Goal: Task Accomplishment & Management: Manage account settings

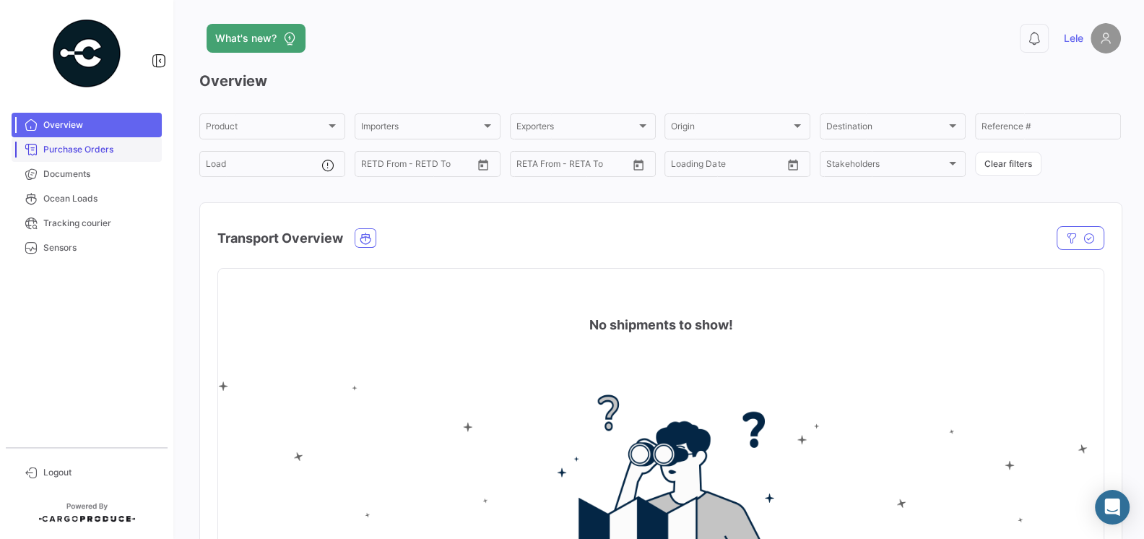
click at [95, 157] on link "Purchase Orders" at bounding box center [87, 149] width 150 height 25
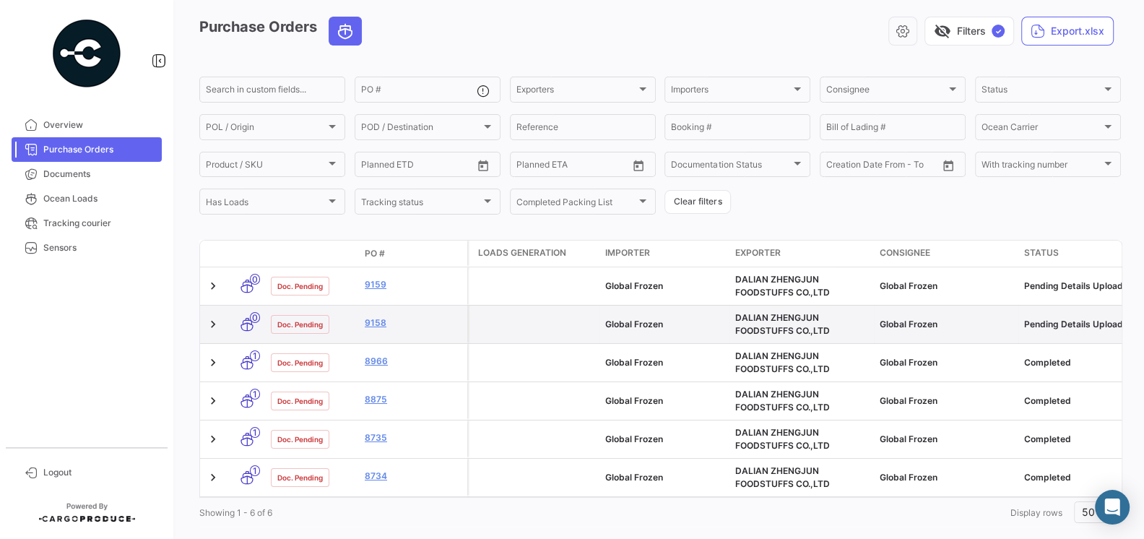
scroll to position [76, 0]
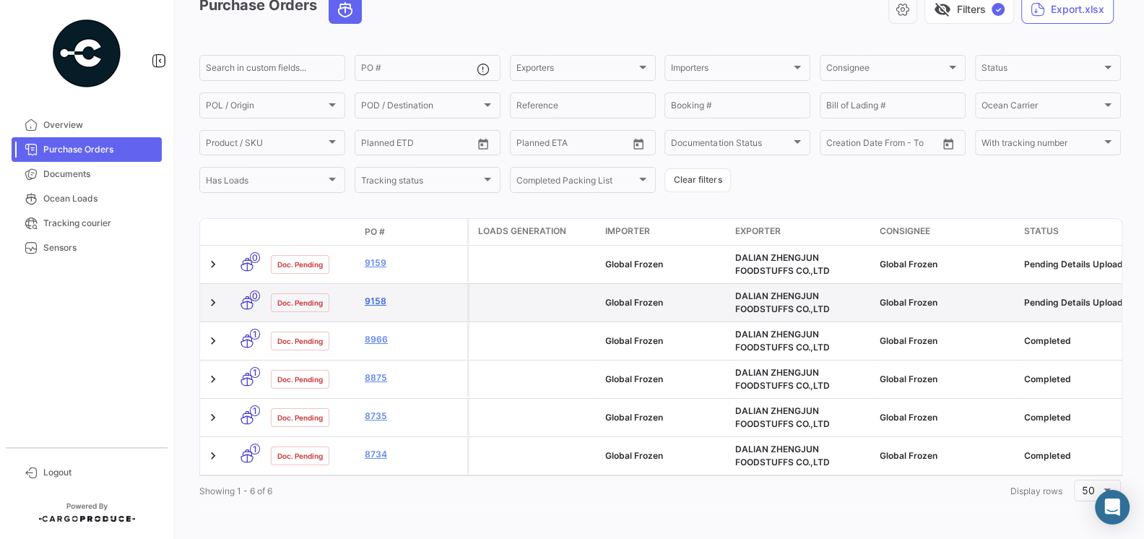
click at [376, 305] on link "9158" at bounding box center [413, 301] width 97 height 13
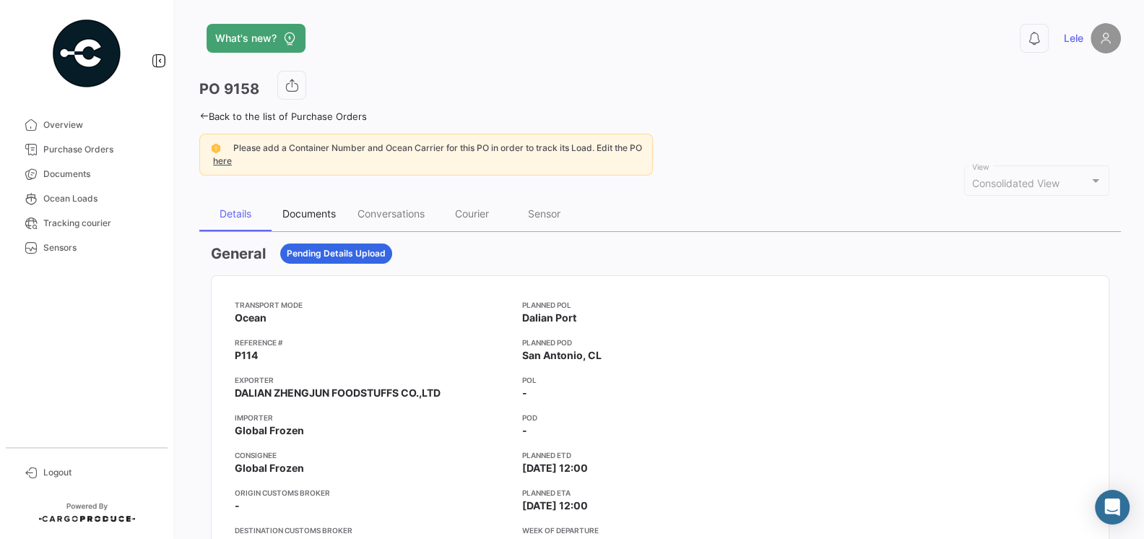
click at [311, 208] on div "Documents" at bounding box center [308, 213] width 53 height 12
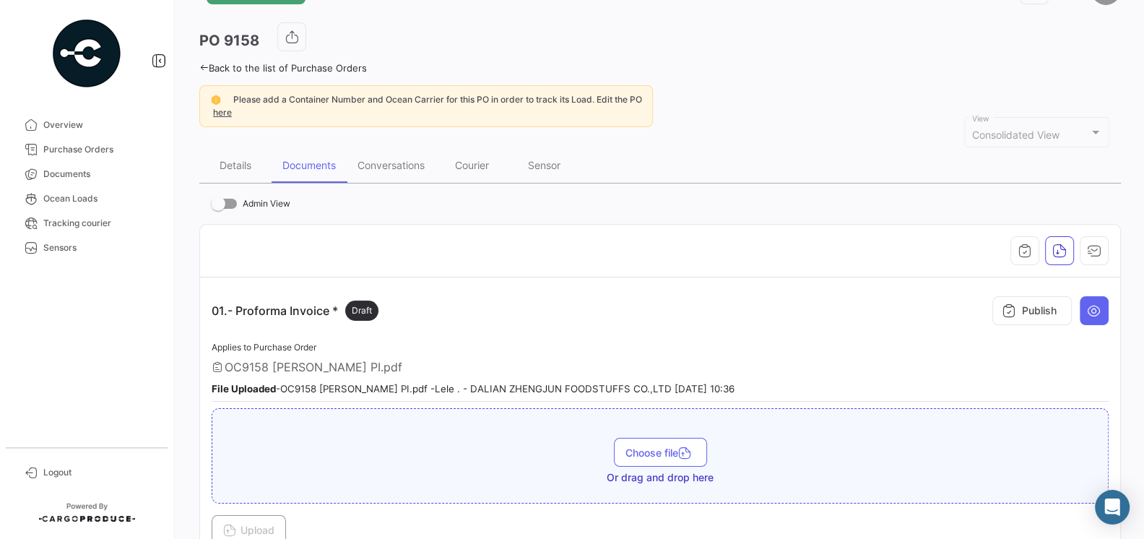
scroll to position [11, 0]
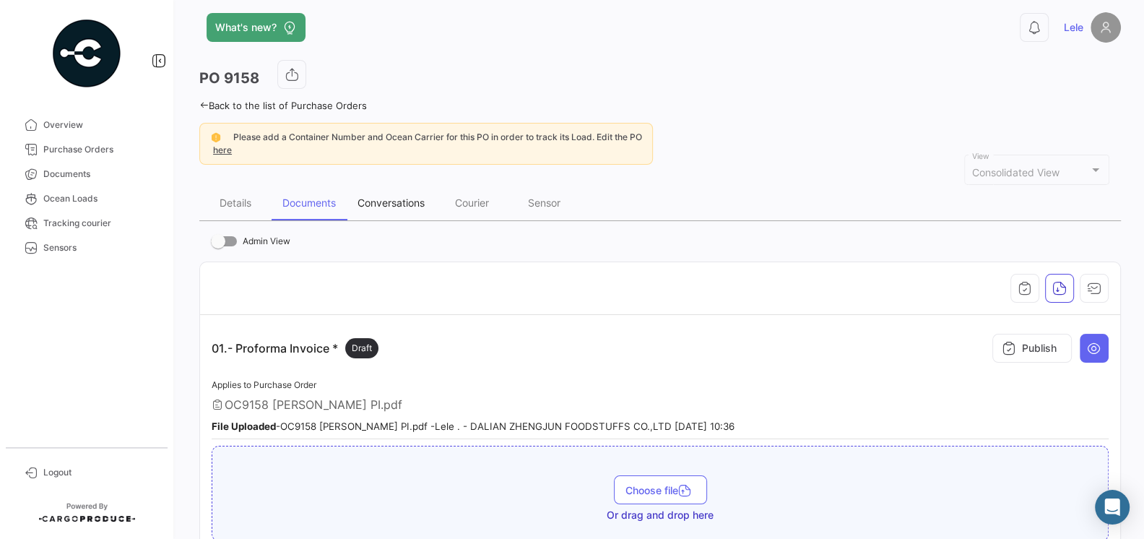
click at [398, 206] on div "Conversations" at bounding box center [390, 202] width 67 height 12
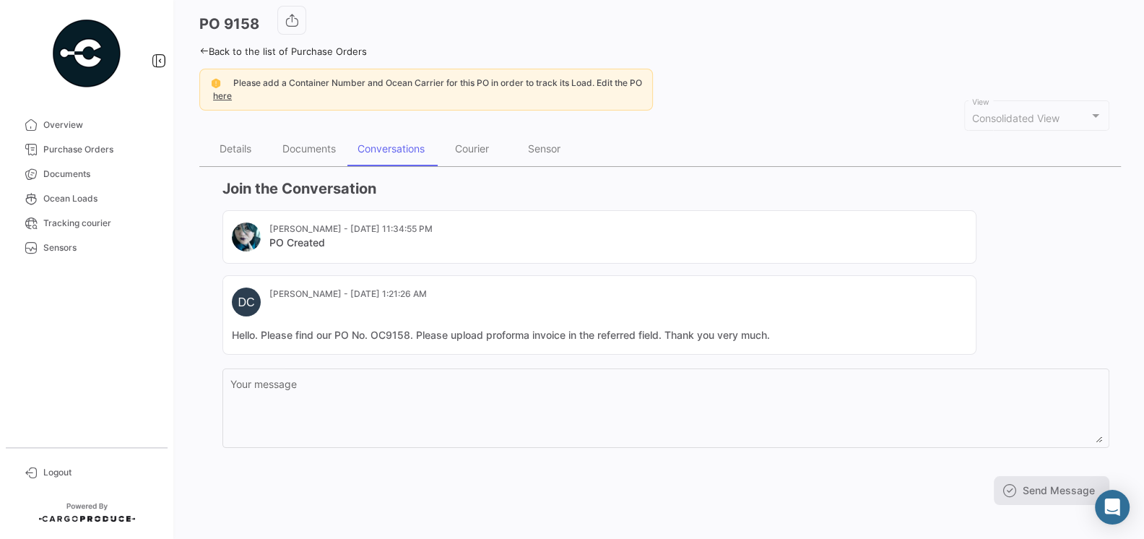
scroll to position [74, 0]
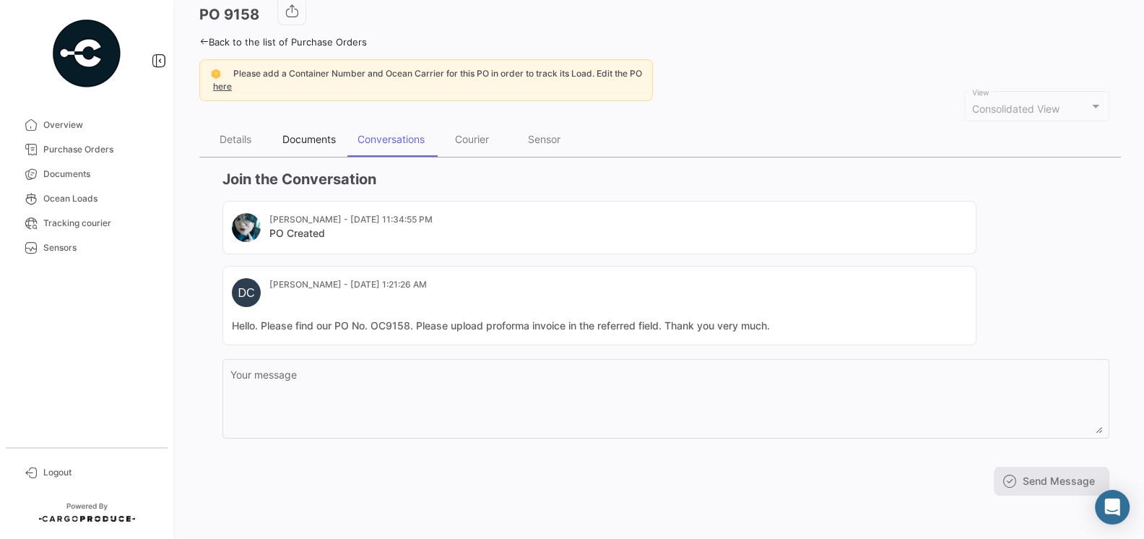
click at [306, 140] on div "Documents" at bounding box center [308, 139] width 53 height 12
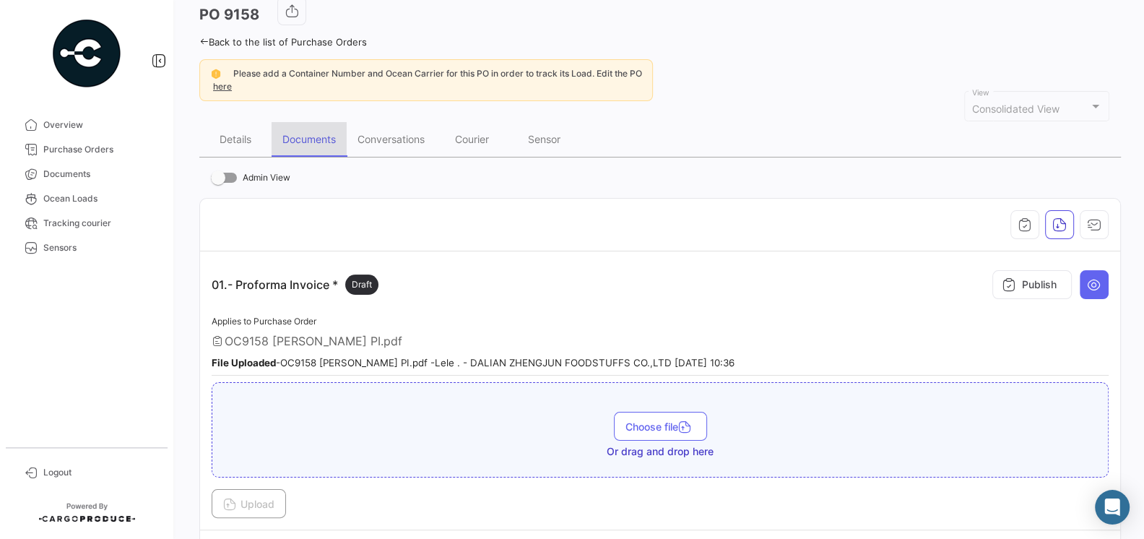
scroll to position [0, 0]
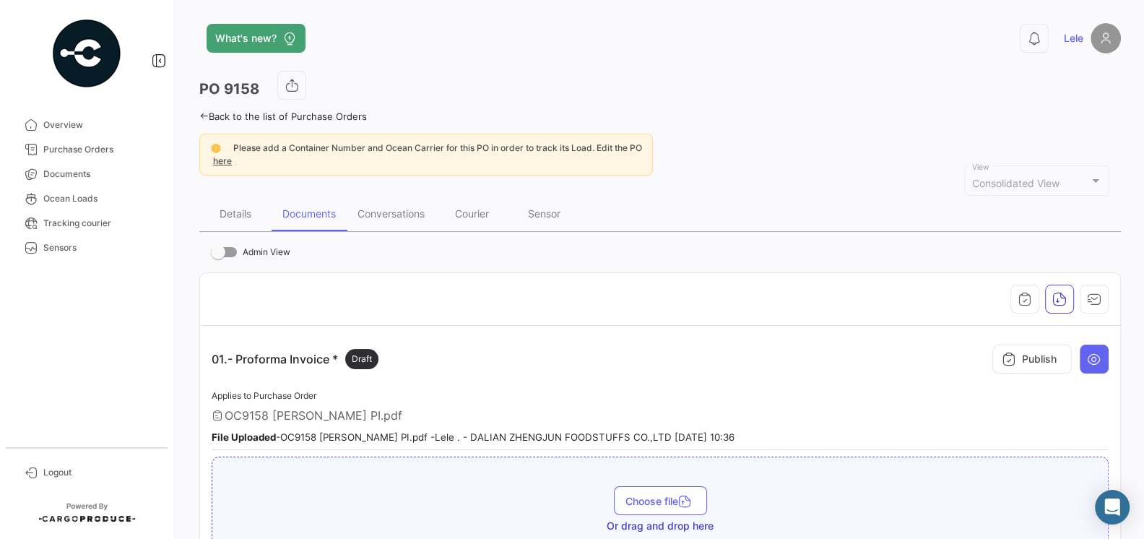
click at [549, 366] on div "01.- Proforma Invoice * Draft Publish" at bounding box center [660, 358] width 897 height 43
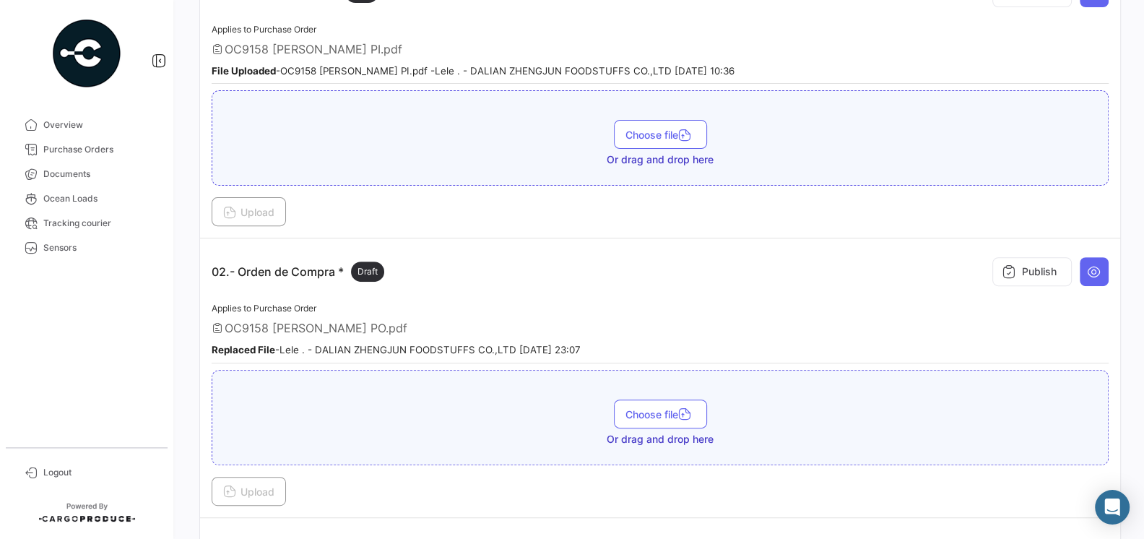
scroll to position [529, 0]
